Goal: Task Accomplishment & Management: Use online tool/utility

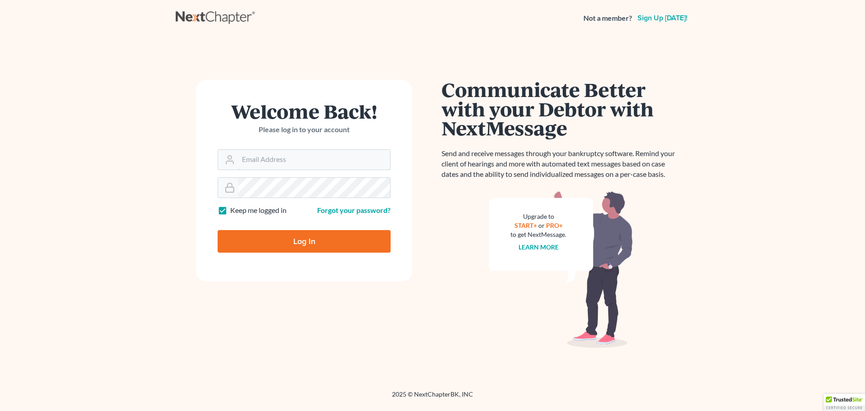
type input "dgarcia@wellerlegalgroup.com"
click at [274, 248] on input "Log In" at bounding box center [304, 241] width 173 height 23
type input "Thinking..."
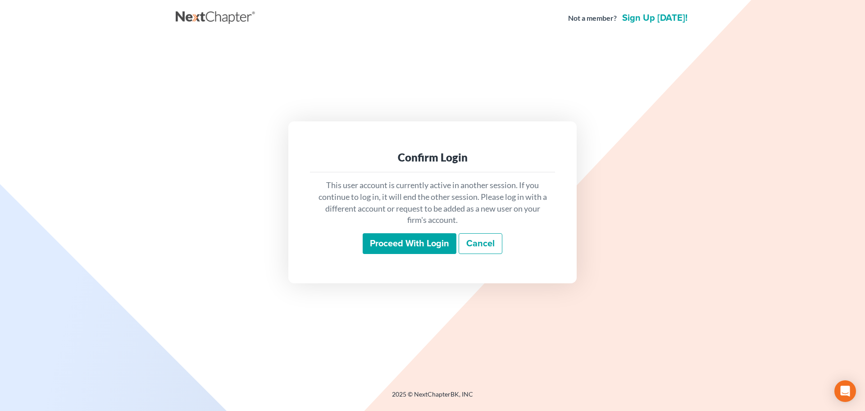
click at [420, 240] on input "Proceed with login" at bounding box center [410, 243] width 94 height 21
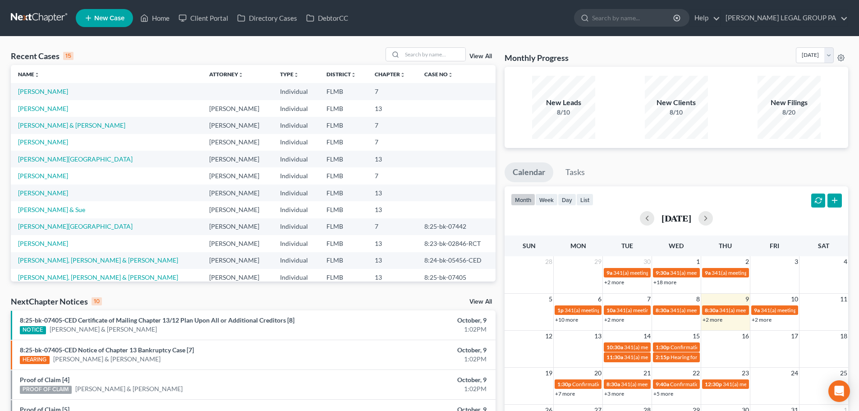
click at [715, 318] on link "+2 more" at bounding box center [712, 319] width 20 height 7
